Goal: Task Accomplishment & Management: Manage account settings

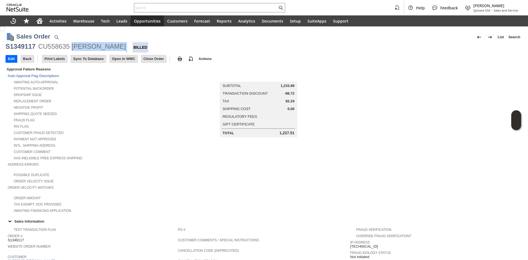
copy div "Sarah m Mavila"
drag, startPoint x: 117, startPoint y: 46, endPoint x: 71, endPoint y: 45, distance: 45.6
click at [71, 45] on div "S1349117 CU558635 Sarah m Mavila Billed" at bounding box center [263, 47] width 517 height 10
click at [33, 18] on div "Home" at bounding box center [39, 20] width 13 height 11
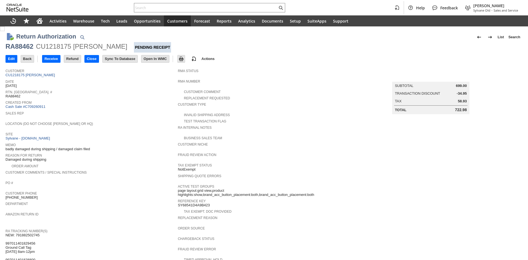
scroll to position [123, 0]
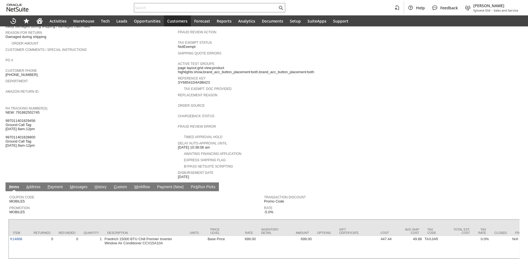
click at [33, 110] on span "NEW: 791882502745 997011401829456 Ground Call Tag 8/4 8am-12pm 997011401828800 …" at bounding box center [22, 128] width 34 height 37
click at [34, 110] on span "NEW: 791882502745 997011401829456 Ground Call Tag 8/4 8am-12pm 997011401828800 …" at bounding box center [22, 128] width 34 height 37
copy span "791882502745"
click at [34, 110] on span "NEW: 791882502745 997011401829456 Ground Call Tag 8/4 8am-12pm 997011401828800 …" at bounding box center [22, 128] width 34 height 37
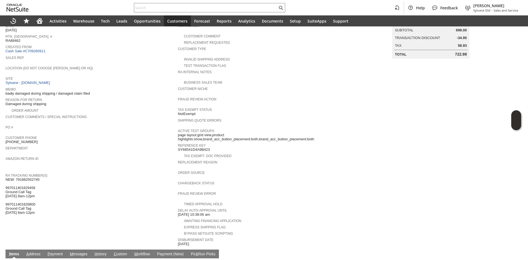
scroll to position [40, 0]
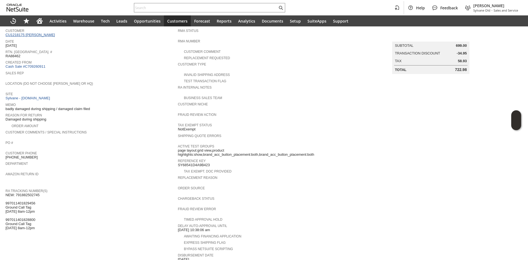
click at [37, 34] on link "CU1218175 [PERSON_NAME]" at bounding box center [30, 35] width 51 height 4
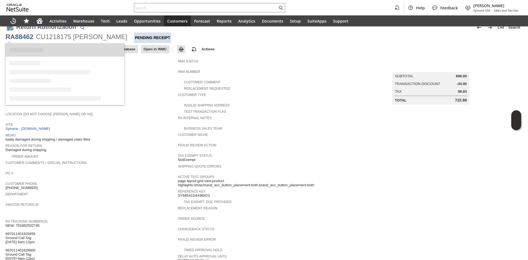
scroll to position [0, 0]
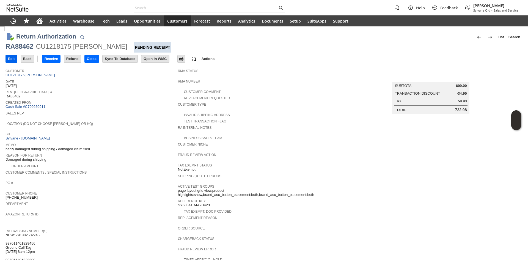
click at [12, 59] on input "Edit" at bounding box center [11, 58] width 11 height 7
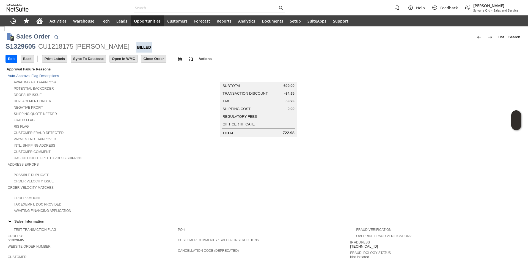
click at [26, 46] on div "S1329605" at bounding box center [20, 46] width 30 height 9
copy div "S1329605"
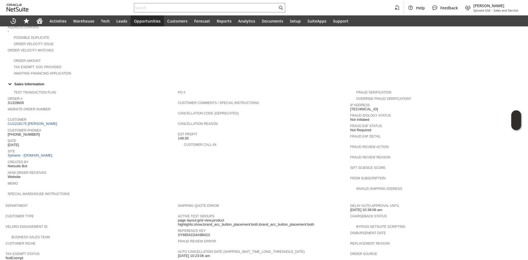
scroll to position [245, 0]
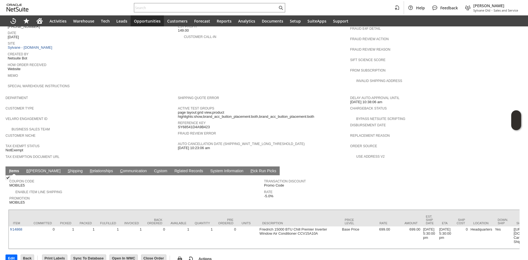
click at [66, 168] on link "S hipping" at bounding box center [75, 170] width 18 height 5
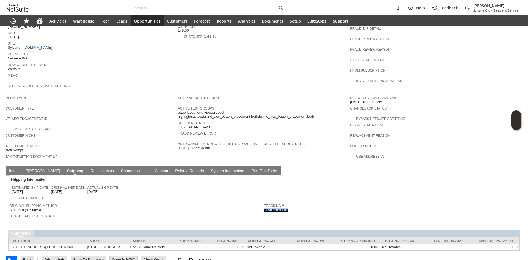
copy link "882155160878"
drag, startPoint x: 296, startPoint y: 197, endPoint x: 262, endPoint y: 198, distance: 33.8
click at [264, 202] on div "Tracking # 882155160878" at bounding box center [390, 207] width 252 height 10
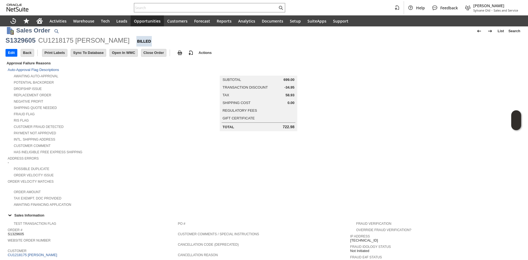
scroll to position [0, 0]
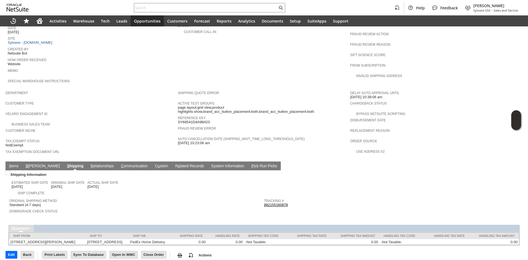
drag, startPoint x: 14, startPoint y: 159, endPoint x: 13, endPoint y: 154, distance: 5.4
click at [14, 170] on td "Shipping Information Estimated Ship Date 6/19/2025 Original Ship Date 6/19/2025…" at bounding box center [263, 194] width 511 height 49
click at [13, 164] on link "I tems" at bounding box center [14, 166] width 12 height 5
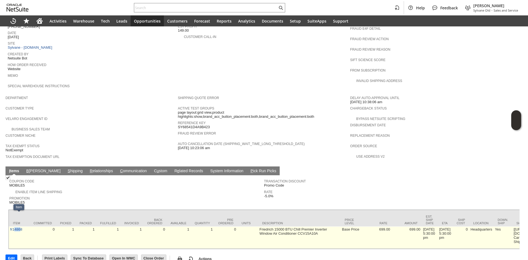
drag, startPoint x: 21, startPoint y: 222, endPoint x: 14, endPoint y: 222, distance: 6.9
click at [14, 226] on td "fr14868" at bounding box center [19, 237] width 21 height 22
copy link "fr14868"
drag, startPoint x: 23, startPoint y: 219, endPoint x: 10, endPoint y: 219, distance: 13.2
click at [10, 226] on td "fr14868" at bounding box center [19, 237] width 21 height 22
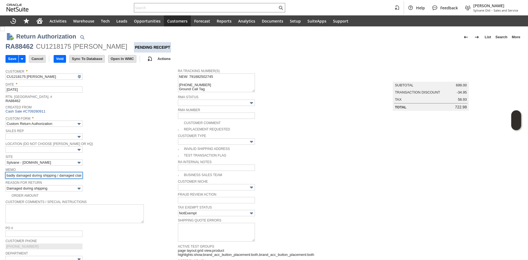
click at [8, 174] on input "badly damaged during shipping / damaged claim filed" at bounding box center [43, 175] width 77 height 6
type input "lost when returning to us, no update since 8/14 / badly damaged during shipping…"
drag, startPoint x: 13, startPoint y: 60, endPoint x: 16, endPoint y: 55, distance: 6.3
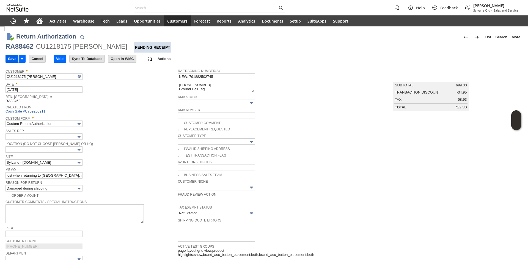
click at [13, 60] on input "Save" at bounding box center [12, 58] width 13 height 7
click at [21, 48] on div "RA88462" at bounding box center [19, 46] width 28 height 9
copy div "RA88462"
click at [17, 47] on div "RA88462" at bounding box center [19, 46] width 28 height 9
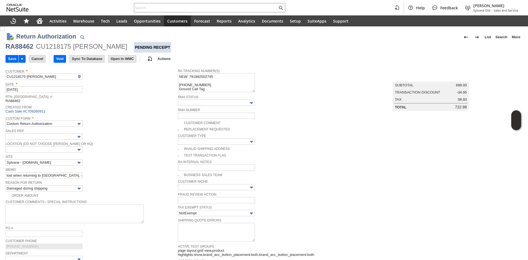
copy div "RA88462 CU1218175 Nicholas Dalton"
drag, startPoint x: 6, startPoint y: 48, endPoint x: 118, endPoint y: 47, distance: 112.1
click at [118, 47] on div "RA88462 CU1218175 Nicholas Dalton Pending Receipt" at bounding box center [263, 47] width 517 height 10
